Goal: Task Accomplishment & Management: Complete application form

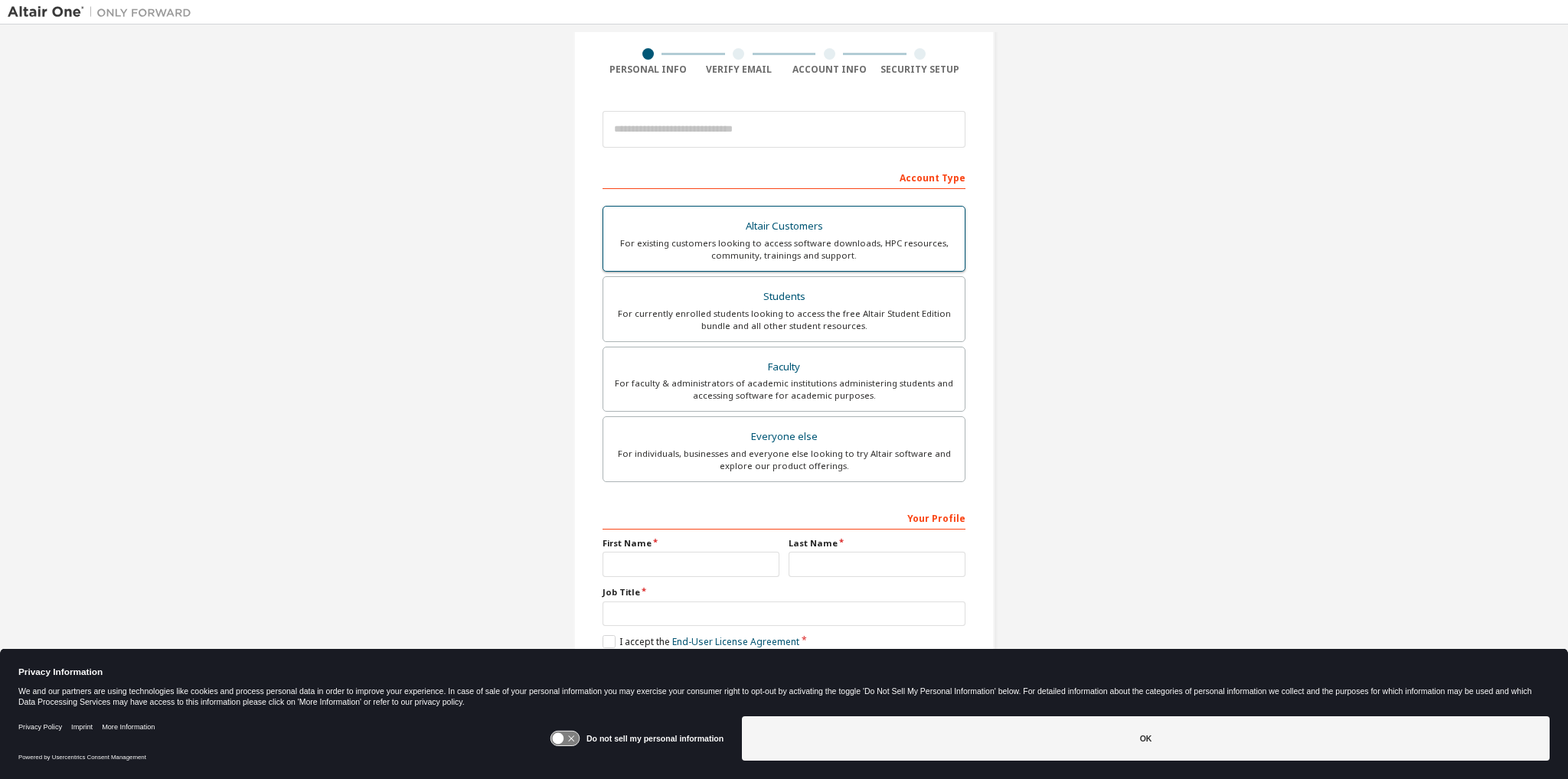
scroll to position [112, 0]
click at [800, 316] on div "For currently enrolled students looking to access the free Altair Student Editi…" at bounding box center [783, 318] width 343 height 25
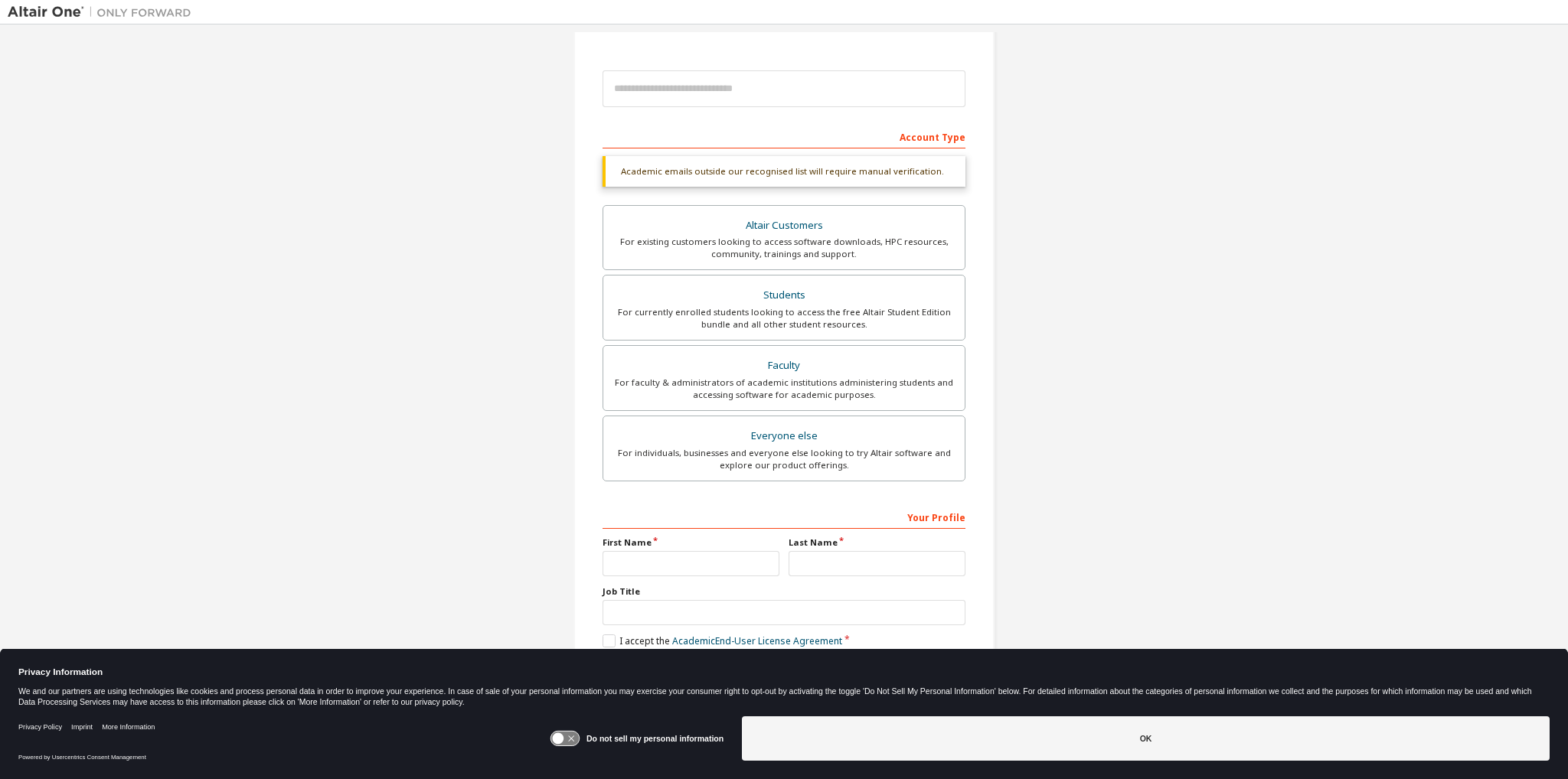
scroll to position [153, 0]
click at [651, 540] on label "First Name" at bounding box center [691, 542] width 177 height 12
click at [629, 566] on input "text" at bounding box center [691, 562] width 177 height 26
click at [532, 518] on div "Create an Altair One Account For Free Trials, Licenses, Downloads, Learning & D…" at bounding box center [784, 305] width 1553 height 850
click at [672, 558] on input "text" at bounding box center [691, 562] width 177 height 26
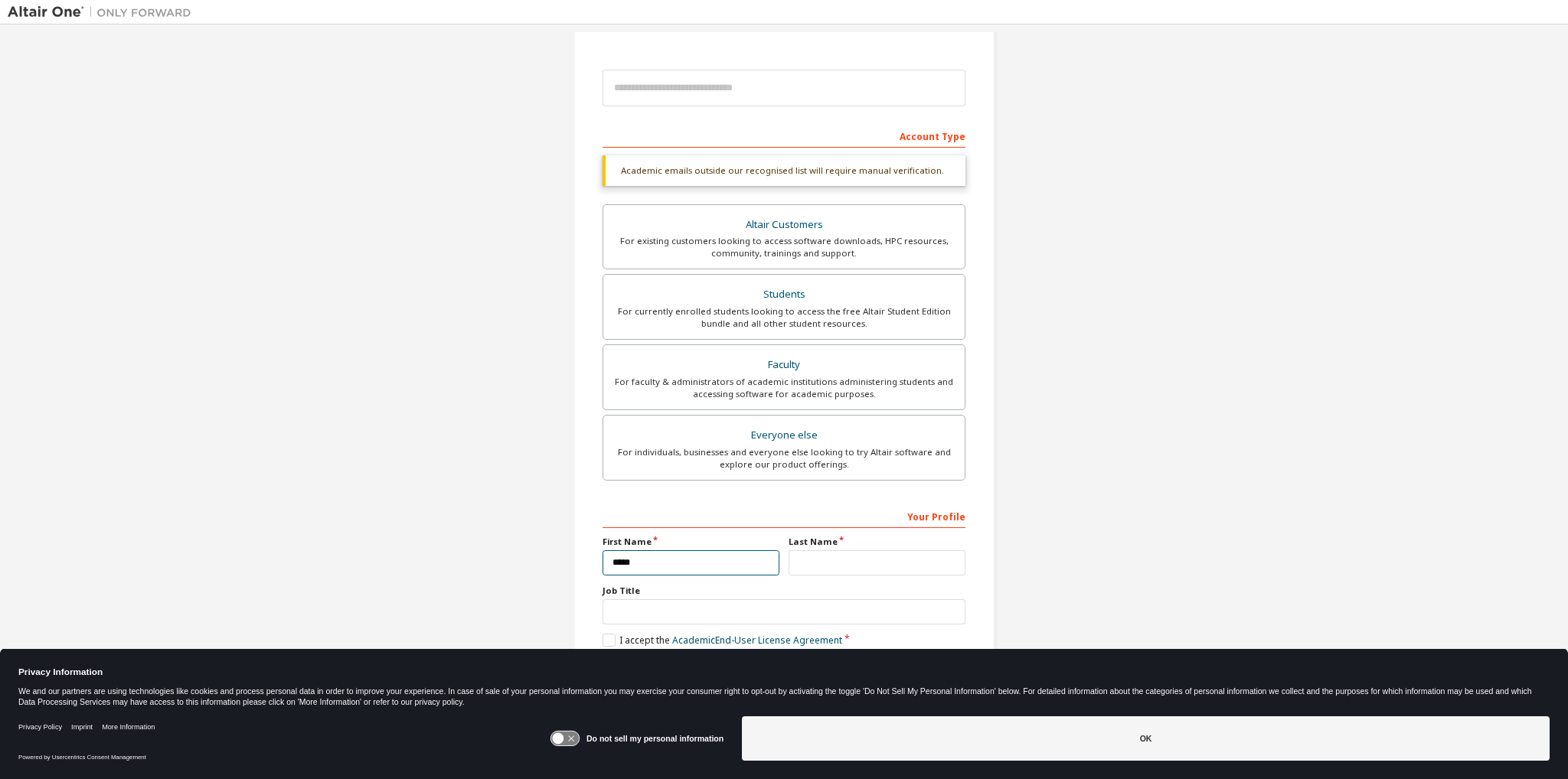
type input "*****"
click at [796, 320] on div "For currently enrolled students looking to access the free Altair Student Editi…" at bounding box center [783, 317] width 343 height 25
click at [841, 550] on input "text" at bounding box center [877, 562] width 177 height 26
type input "*****"
click at [443, 368] on div "Create an Altair One Account For Free Trials, Licenses, Downloads, Learning & D…" at bounding box center [784, 305] width 1553 height 850
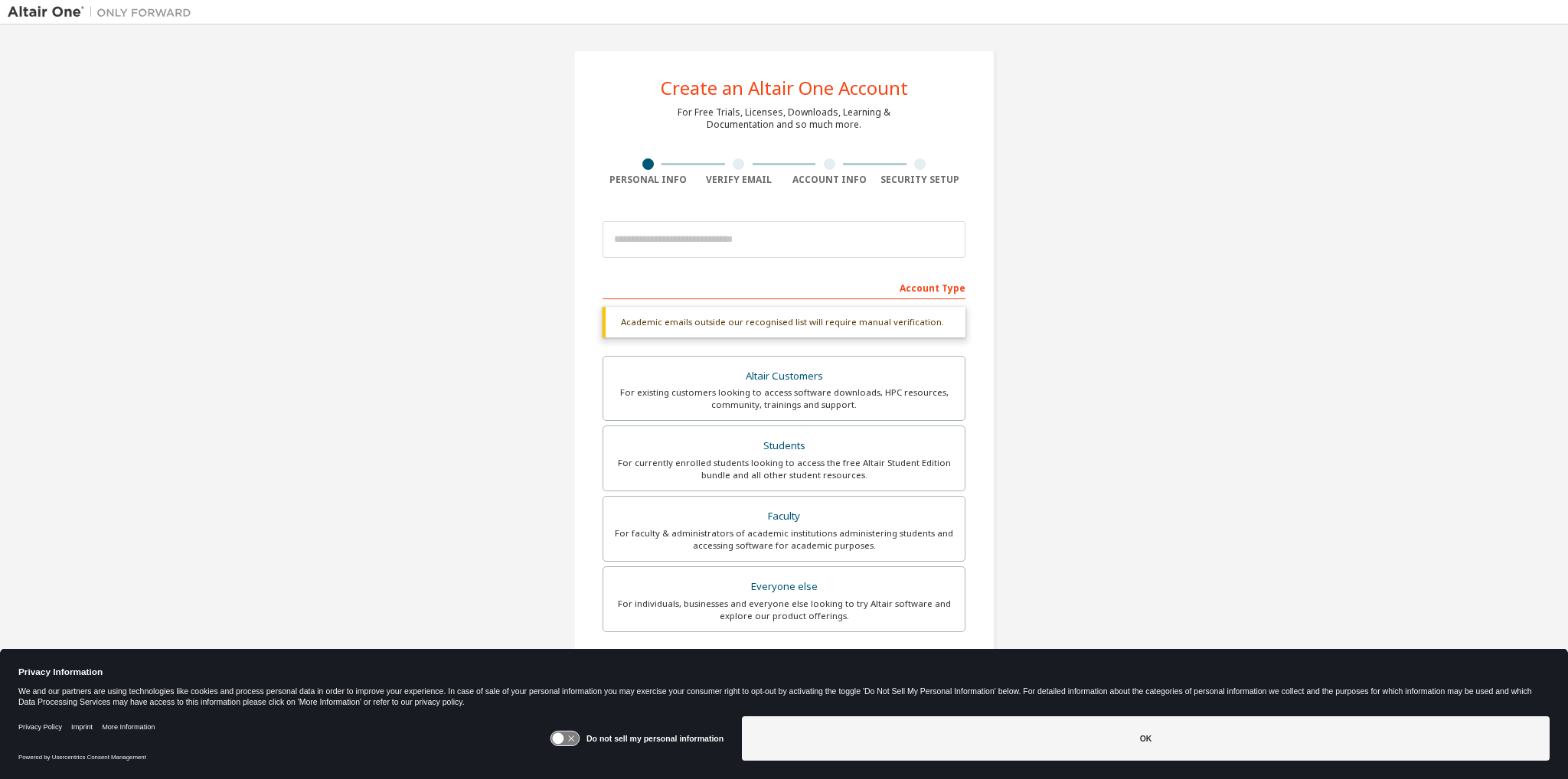
scroll to position [0, 0]
